Goal: Task Accomplishment & Management: Manage account settings

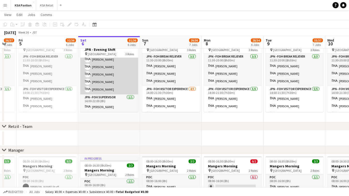
scroll to position [43, 0]
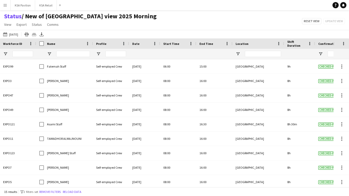
scroll to position [89, 0]
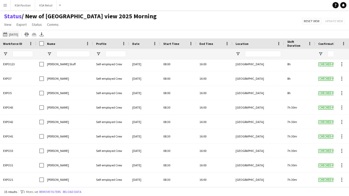
click at [19, 34] on button "[DATE] to [DATE] [DATE]" at bounding box center [10, 34] width 17 height 6
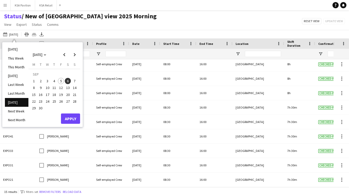
click at [67, 81] on span "6" at bounding box center [68, 81] width 6 height 6
click at [7, 25] on span "View" at bounding box center [7, 24] width 7 height 5
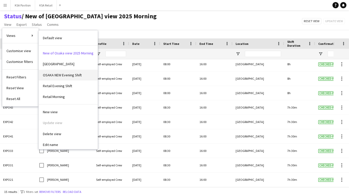
click at [52, 73] on span "OSAKA NEW Evening Shift" at bounding box center [62, 75] width 39 height 5
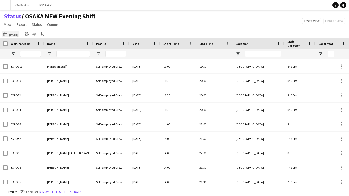
click at [18, 34] on button "[DATE] to [DATE] [DATE]" at bounding box center [10, 34] width 17 height 6
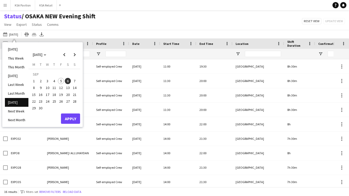
click at [68, 81] on span "6" at bounding box center [68, 81] width 6 height 6
click at [67, 117] on button "Apply" at bounding box center [70, 119] width 19 height 10
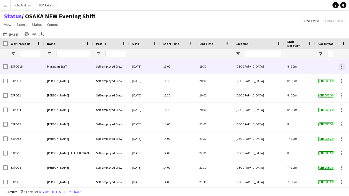
click at [342, 67] on div at bounding box center [341, 66] width 1 height 1
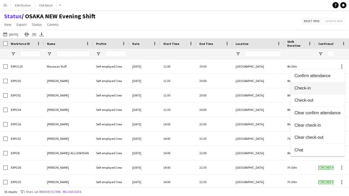
click at [324, 89] on span "Check-in" at bounding box center [317, 88] width 46 height 5
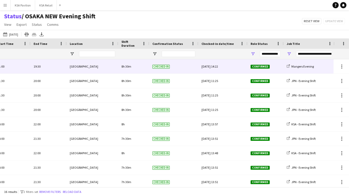
click at [225, 66] on div "[DATE] 14:22" at bounding box center [222, 66] width 43 height 14
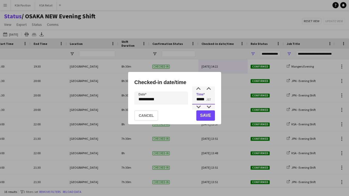
click at [207, 98] on input "*****" at bounding box center [203, 98] width 23 height 13
click at [209, 89] on div at bounding box center [208, 88] width 10 height 5
click at [209, 107] on div at bounding box center [208, 107] width 10 height 5
type input "*****"
click at [209, 107] on div at bounding box center [208, 107] width 10 height 5
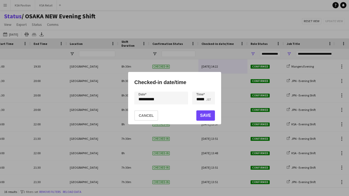
click at [206, 113] on button "Save" at bounding box center [205, 115] width 19 height 10
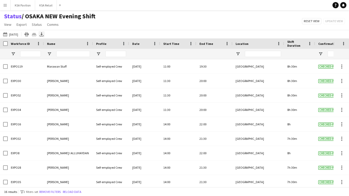
click at [43, 35] on icon at bounding box center [42, 33] width 2 height 3
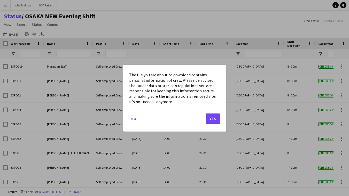
click at [213, 115] on button "Yes" at bounding box center [212, 118] width 14 height 10
